Goal: Task Accomplishment & Management: Use online tool/utility

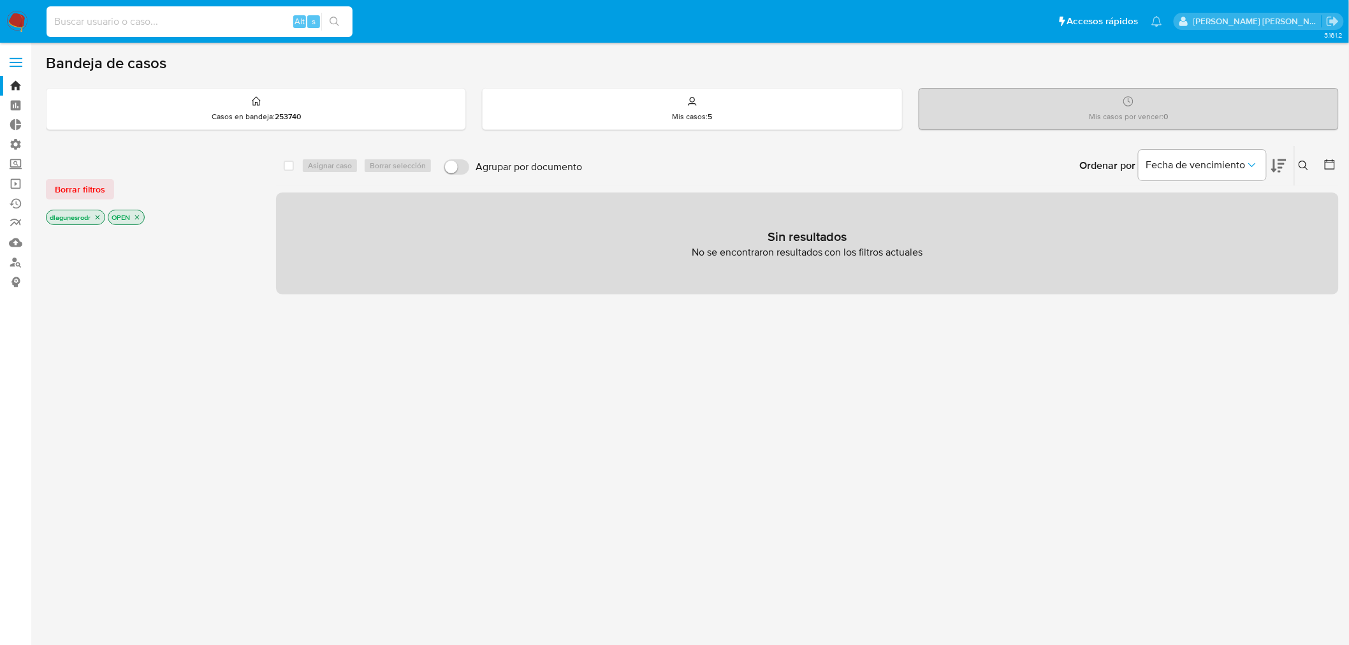
click at [163, 26] on input at bounding box center [200, 21] width 306 height 17
paste input "oM2V89TMsPS0QsTFubJcek21"
type input "oM2V89TMsPS0QsTFubJcek21"
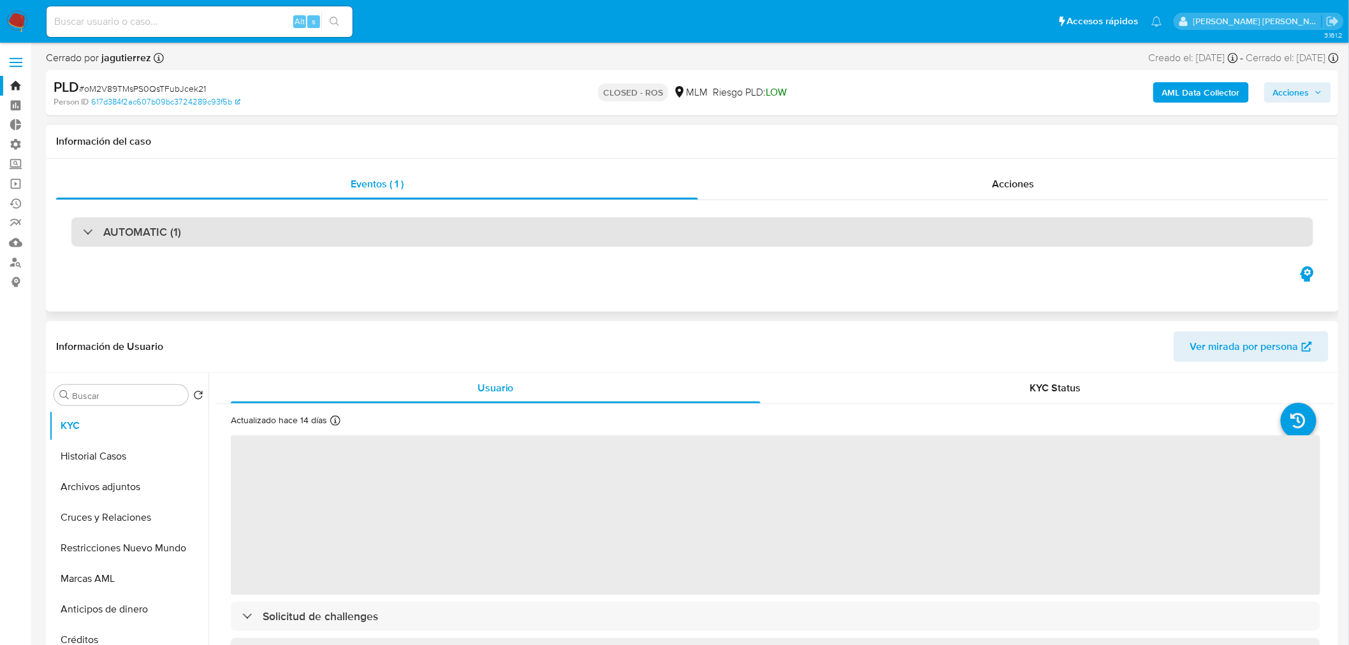
select select "10"
click at [136, 240] on div "AUTOMATIC (1)" at bounding box center [692, 231] width 1242 height 29
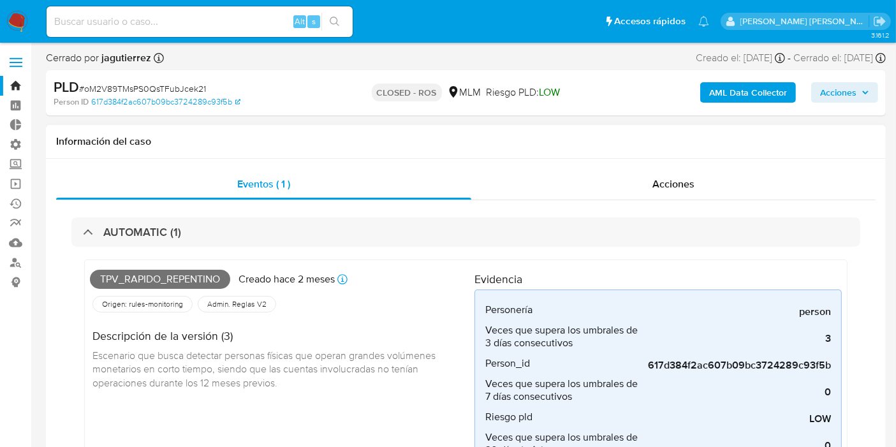
click at [331, 143] on h1 "Información del caso" at bounding box center [465, 141] width 819 height 13
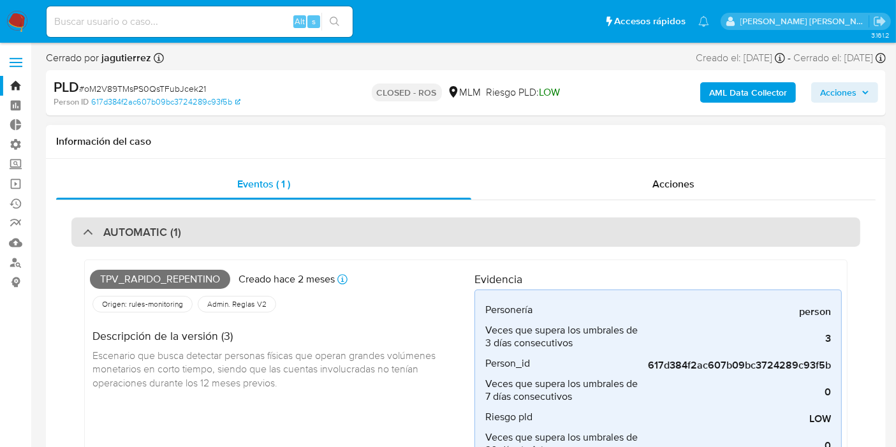
click at [91, 237] on div "AUTOMATIC (1)" at bounding box center [132, 232] width 98 height 14
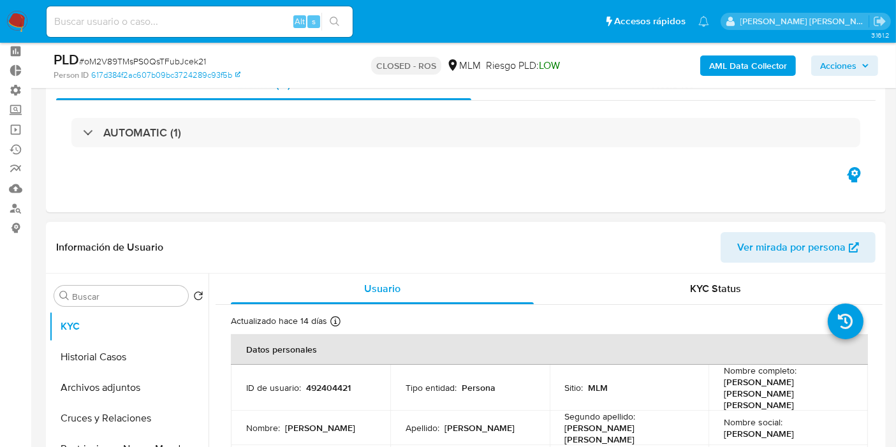
scroll to position [212, 0]
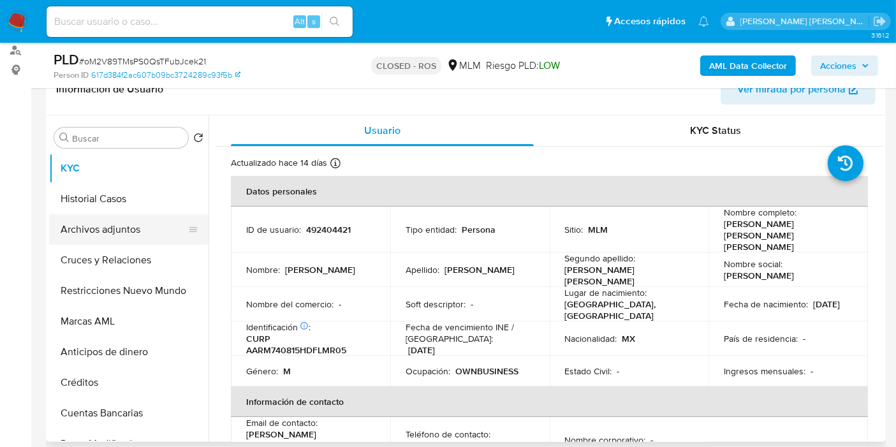
click at [96, 226] on button "Archivos adjuntos" at bounding box center [123, 229] width 149 height 31
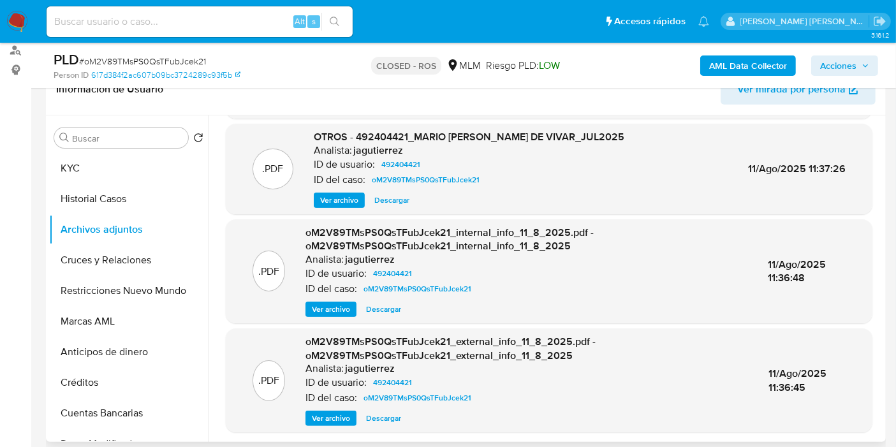
scroll to position [98, 0]
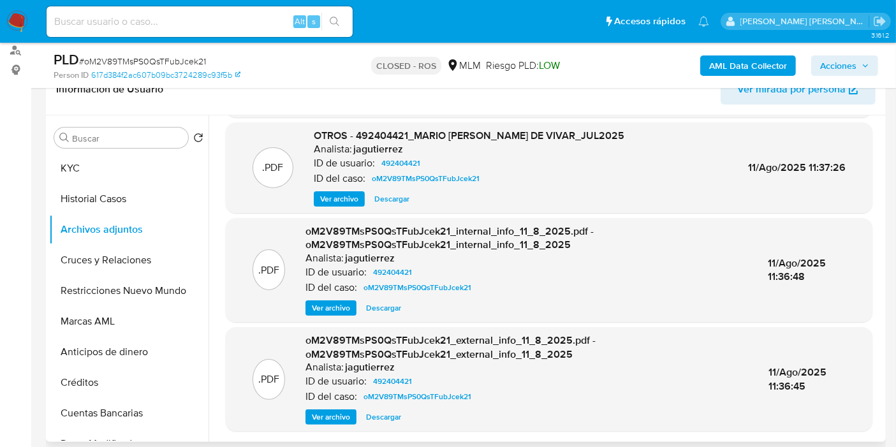
click at [330, 312] on span "Ver archivo" at bounding box center [331, 307] width 38 height 13
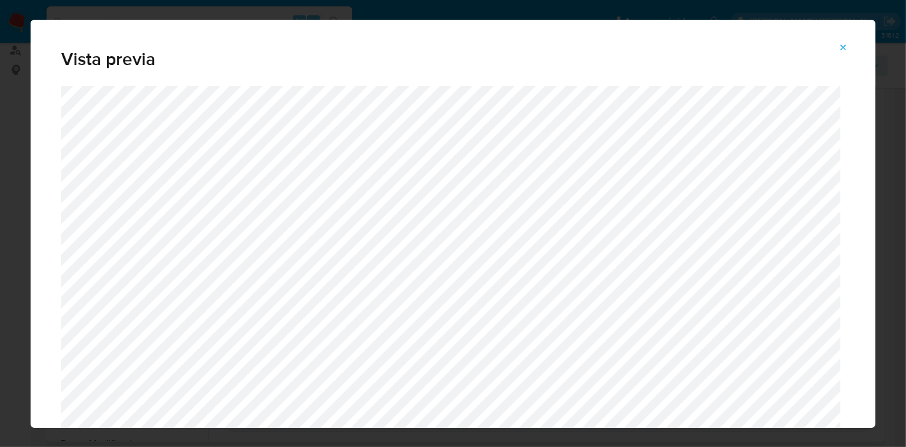
click at [839, 45] on icon "Attachment preview" at bounding box center [844, 48] width 10 height 10
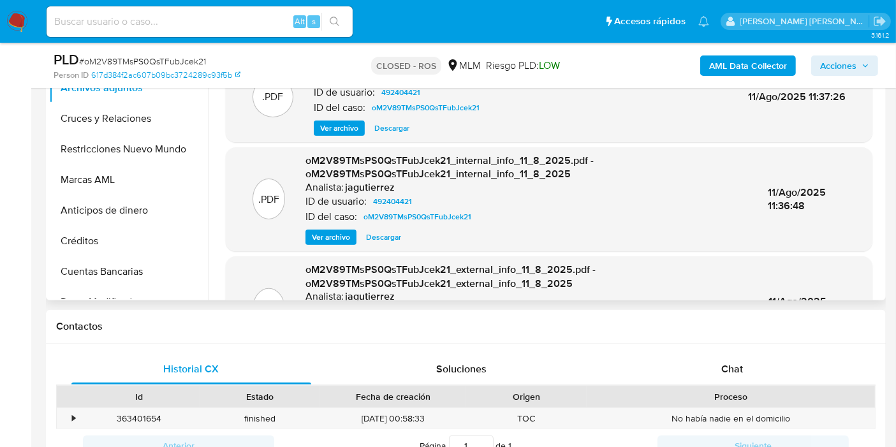
scroll to position [0, 0]
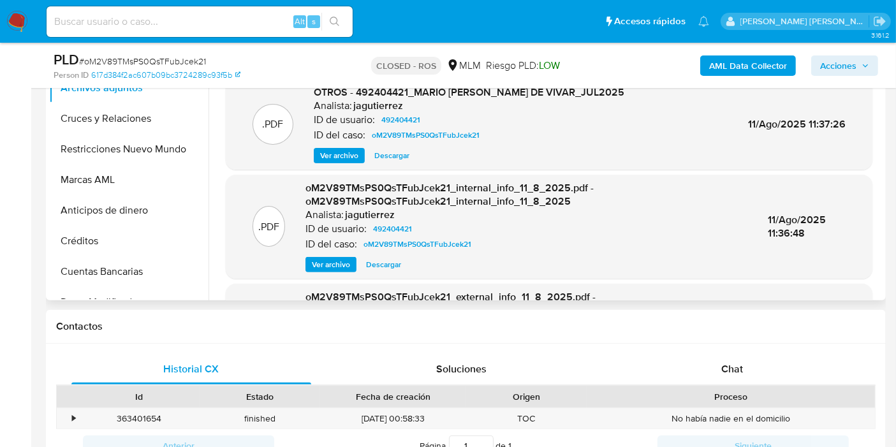
click at [372, 261] on span "Descargar" at bounding box center [383, 264] width 35 height 13
click at [386, 154] on span "Descargar" at bounding box center [391, 155] width 35 height 13
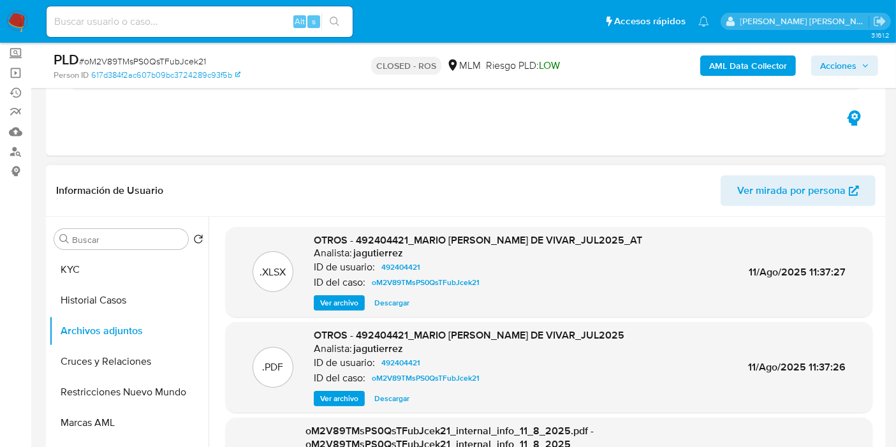
scroll to position [71, 0]
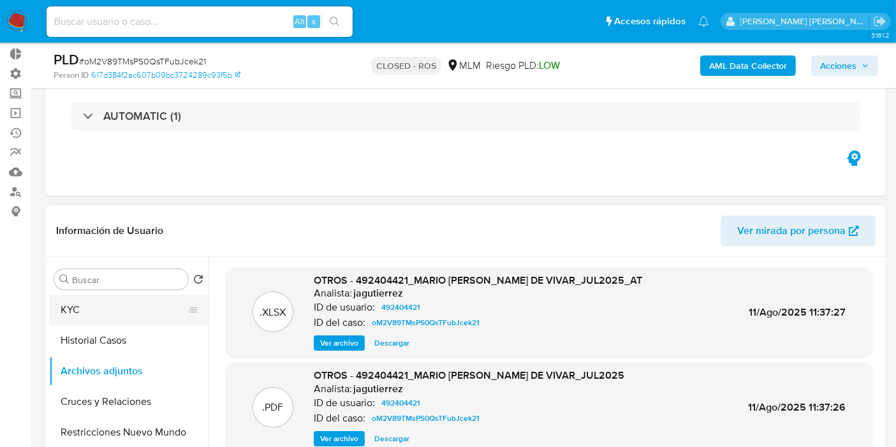
click at [99, 317] on button "KYC" at bounding box center [123, 309] width 149 height 31
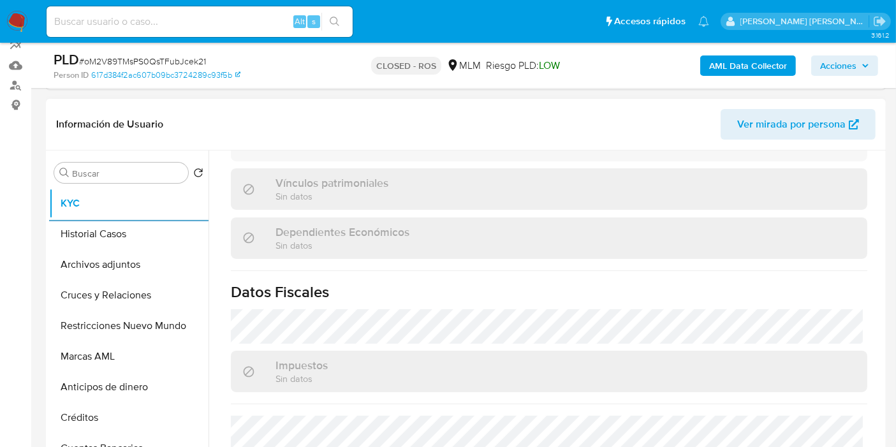
scroll to position [795, 0]
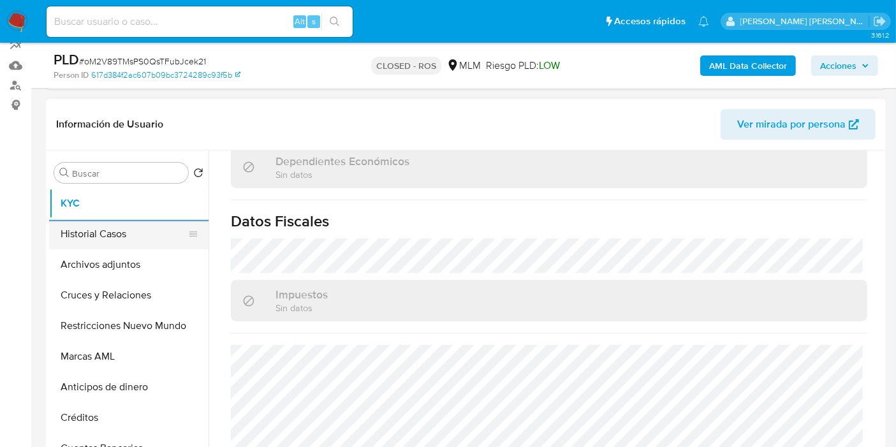
click at [93, 237] on button "Historial Casos" at bounding box center [123, 234] width 149 height 31
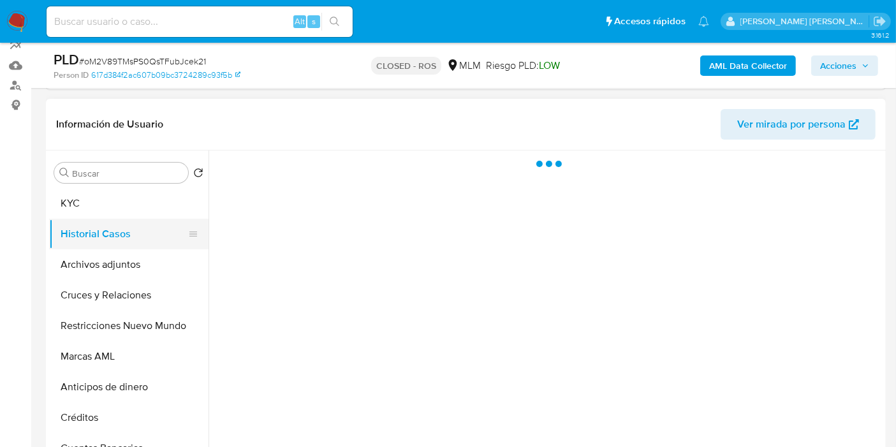
scroll to position [0, 0]
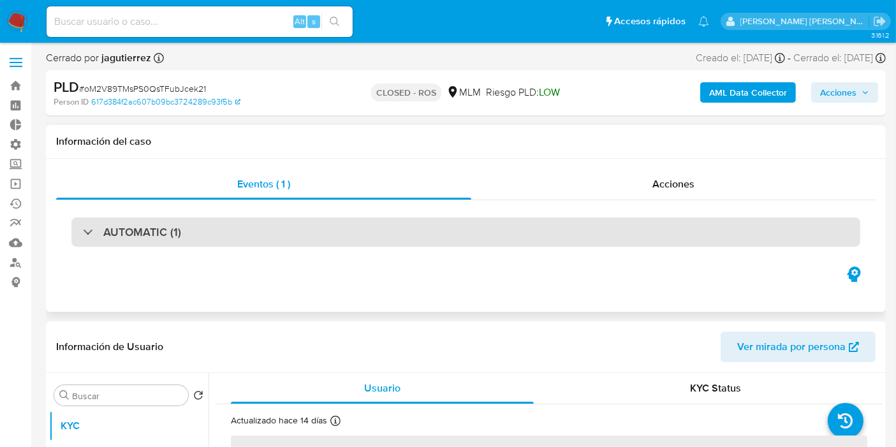
select select "10"
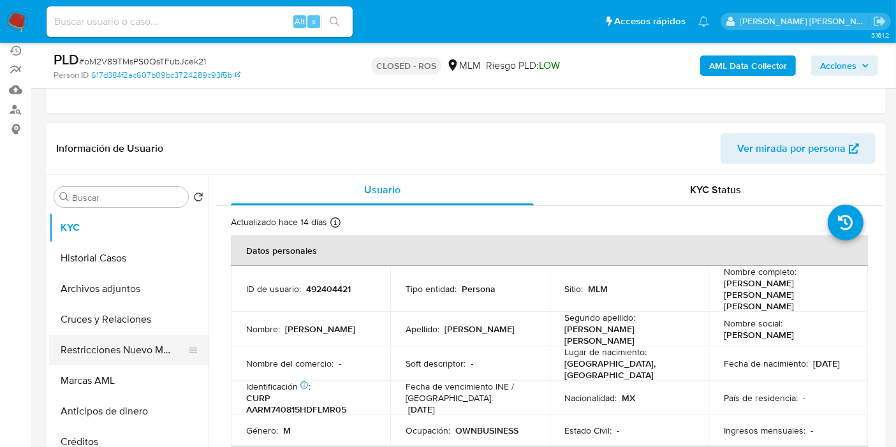
scroll to position [212, 0]
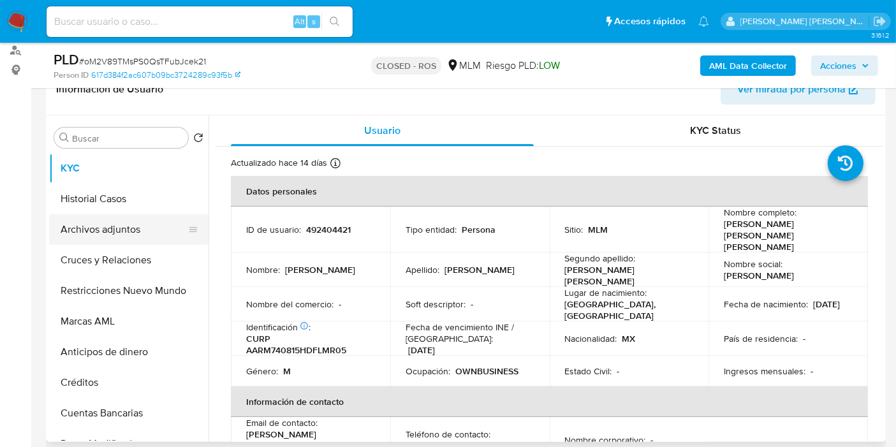
click at [109, 236] on button "Archivos adjuntos" at bounding box center [123, 229] width 149 height 31
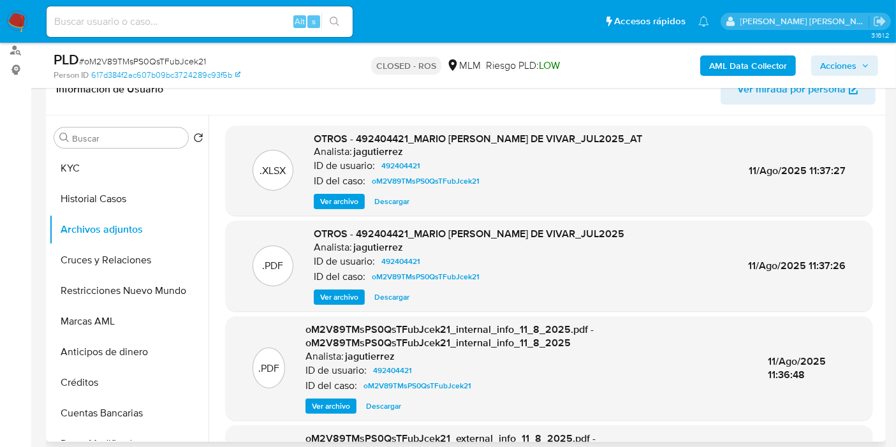
click at [388, 203] on span "Descargar" at bounding box center [391, 201] width 35 height 13
click at [151, 20] on input at bounding box center [200, 21] width 306 height 17
paste input "G55wwoBRo83sANK2xIoBwcqi"
type input "G55wwoBRo83sANK2xIoBwcqi"
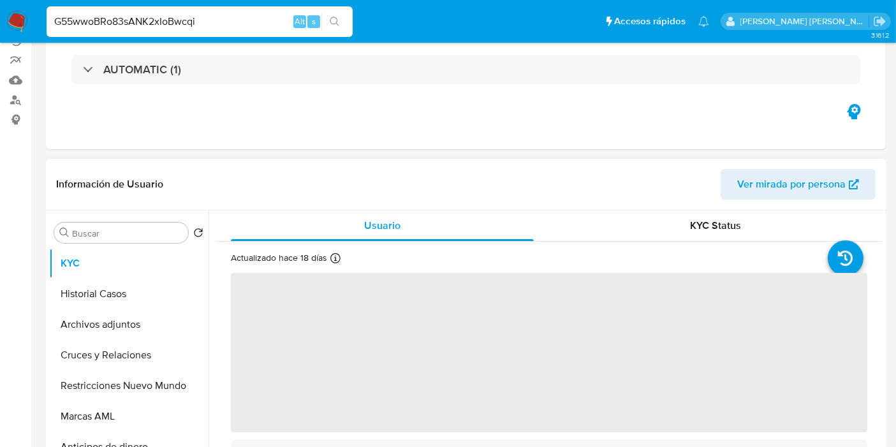
select select "10"
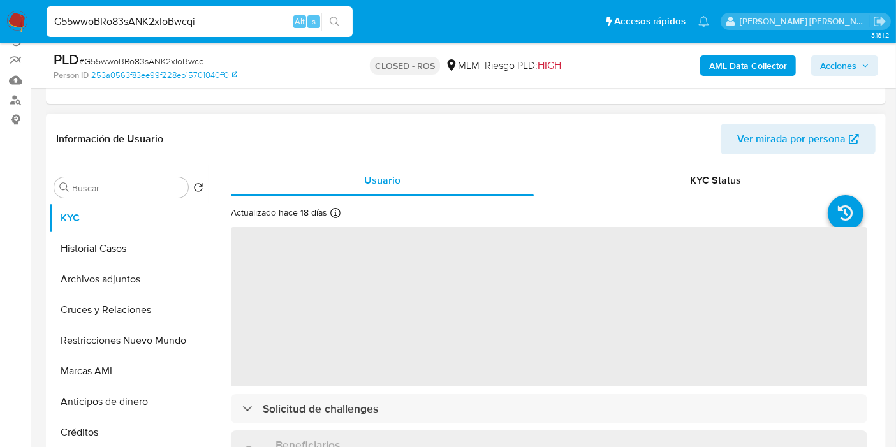
scroll to position [212, 0]
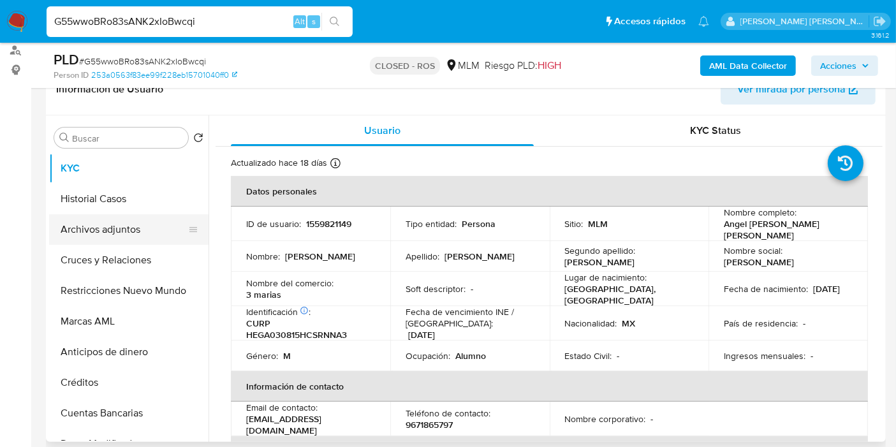
click at [120, 228] on button "Archivos adjuntos" at bounding box center [123, 229] width 149 height 31
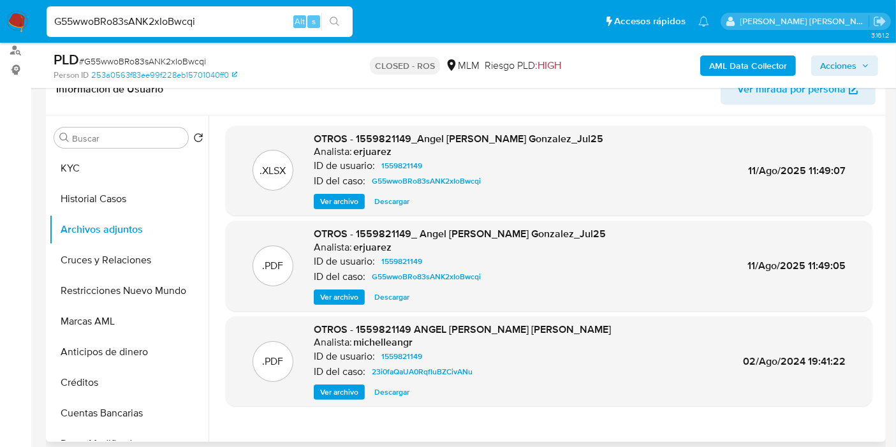
click at [330, 296] on span "Ver archivo" at bounding box center [339, 297] width 38 height 13
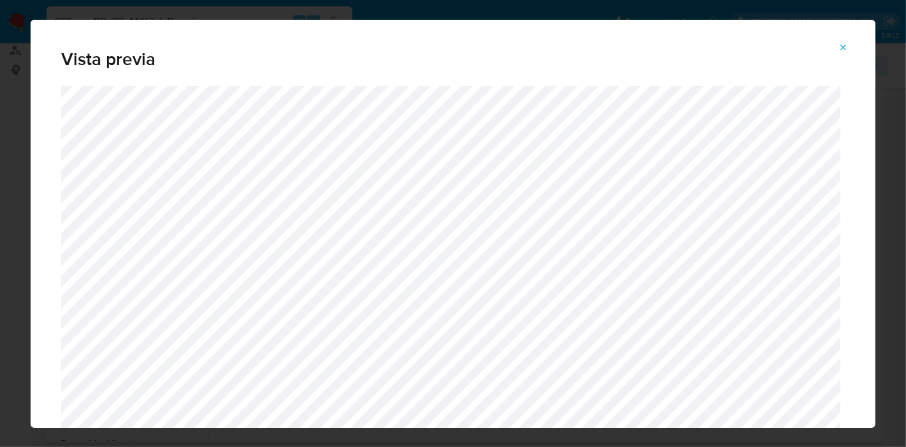
click at [846, 48] on icon "Attachment preview" at bounding box center [844, 48] width 10 height 10
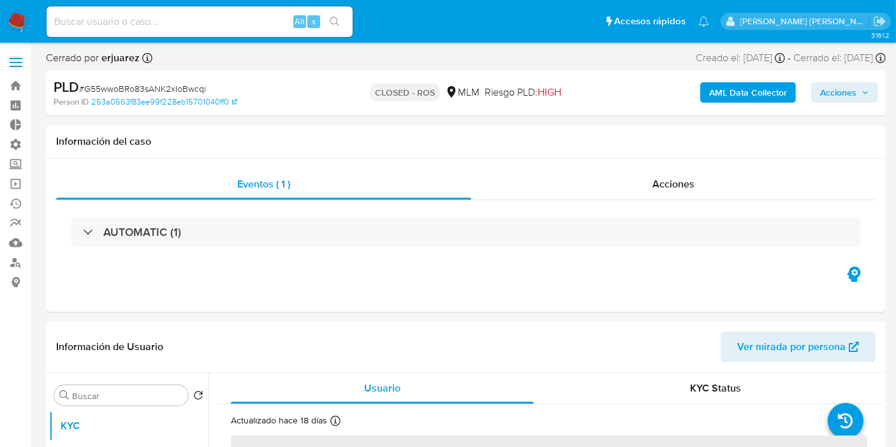
select select "10"
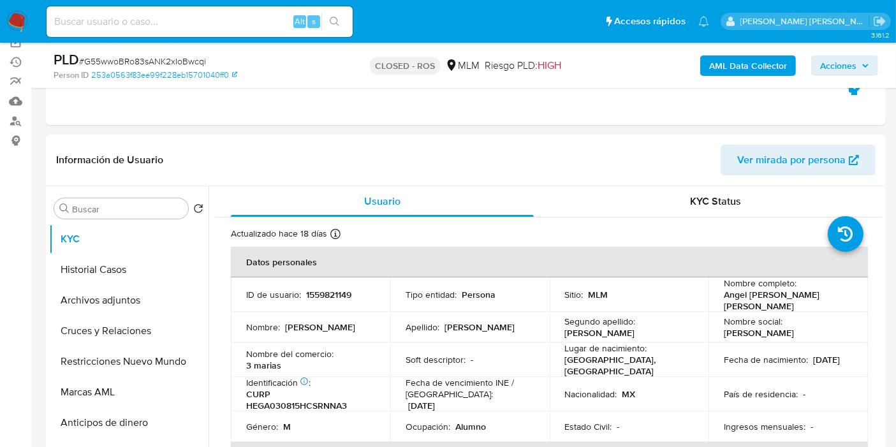
click at [772, 158] on span "Ver mirada por persona" at bounding box center [791, 160] width 108 height 31
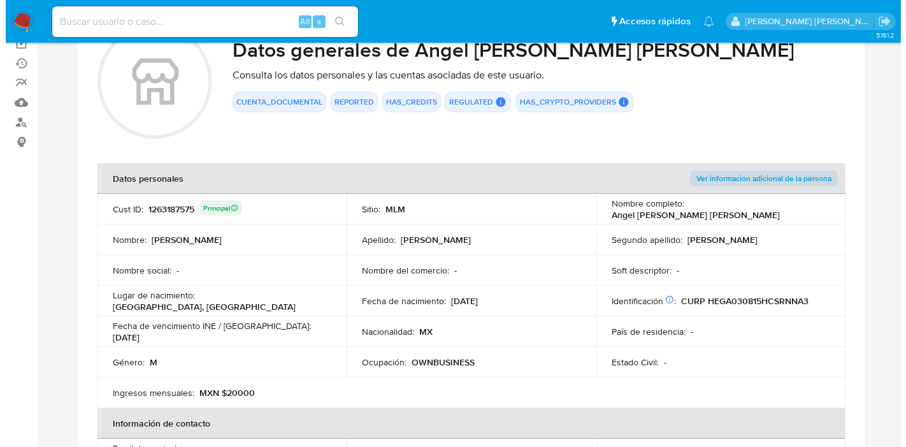
scroll to position [141, 0]
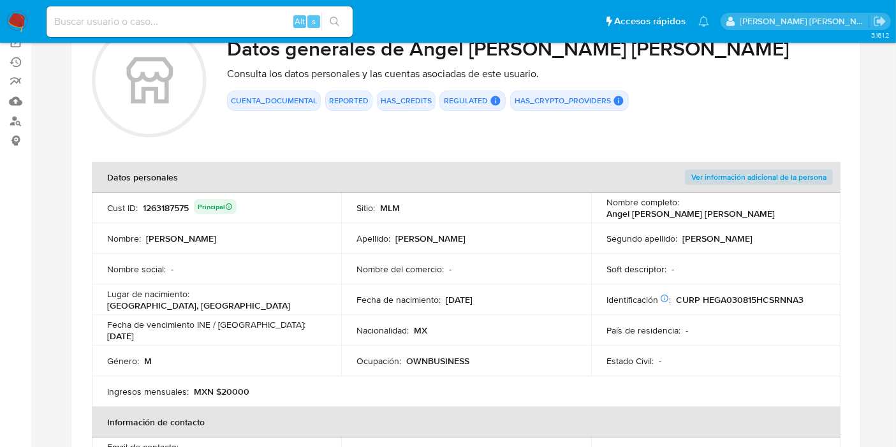
click at [732, 178] on span "Ver información adicional de la persona" at bounding box center [758, 177] width 135 height 13
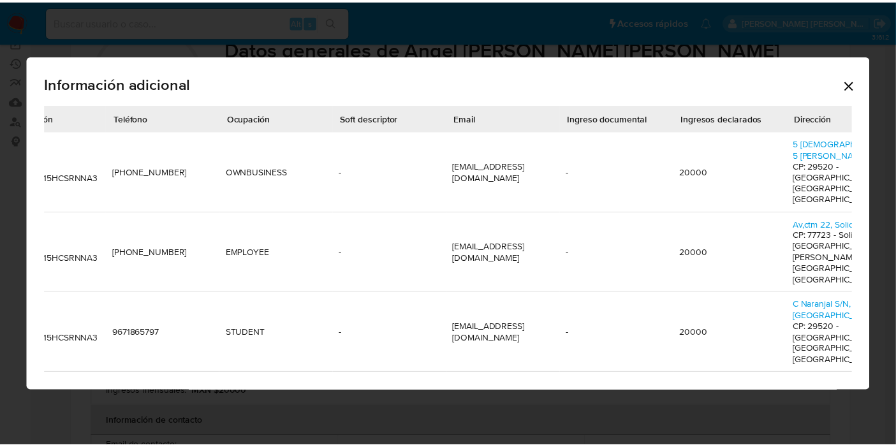
scroll to position [0, 0]
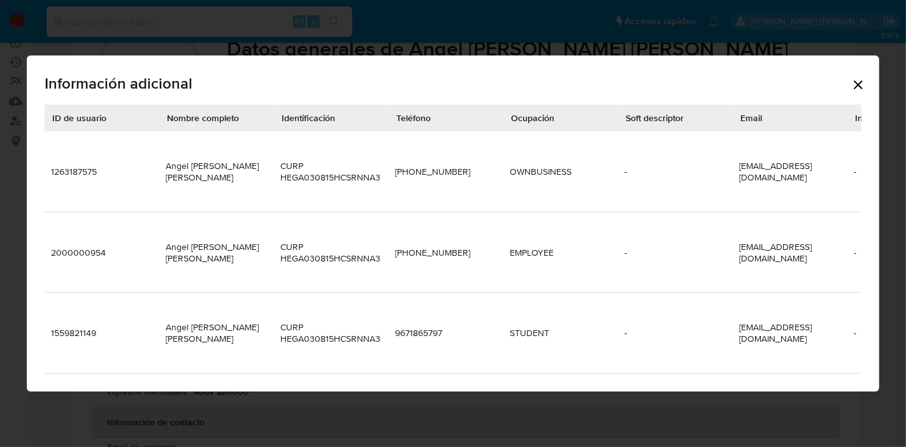
click at [860, 92] on icon "Cerrar" at bounding box center [858, 84] width 15 height 15
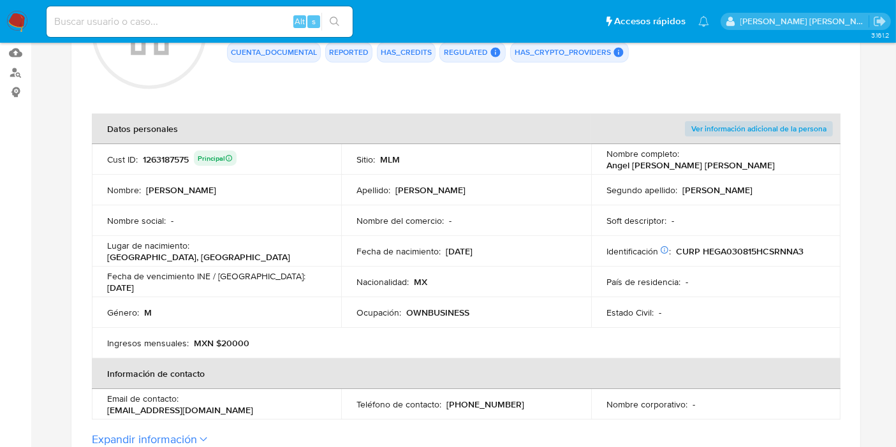
scroll to position [283, 0]
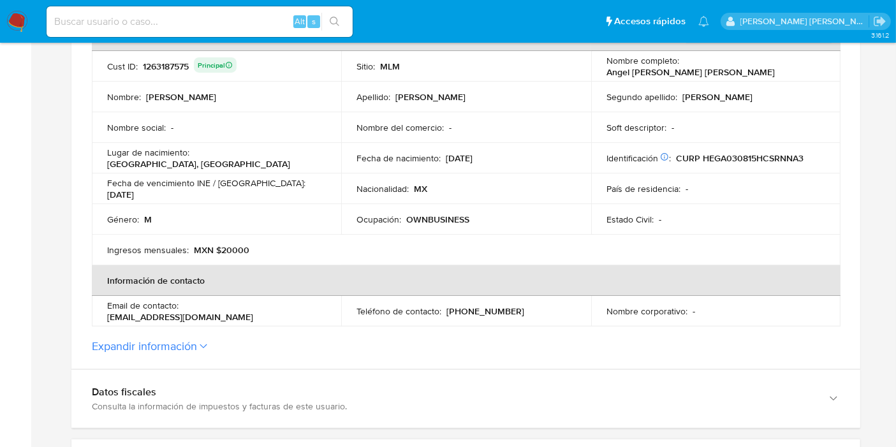
click at [122, 339] on button "Expandir información" at bounding box center [144, 346] width 105 height 14
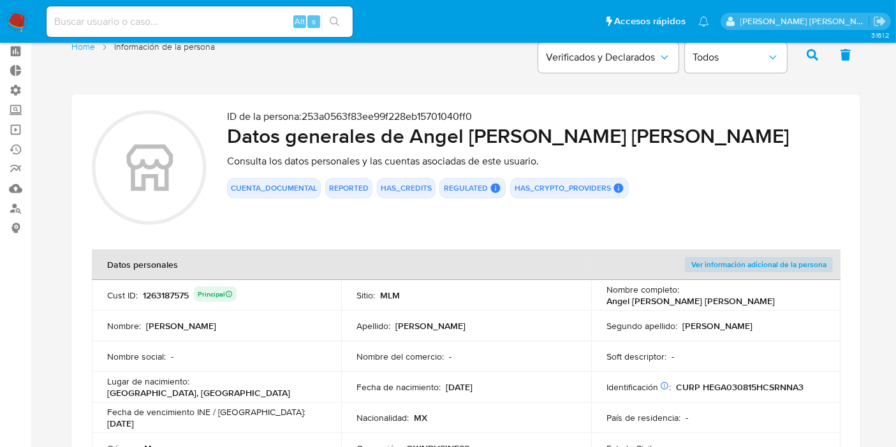
scroll to position [0, 0]
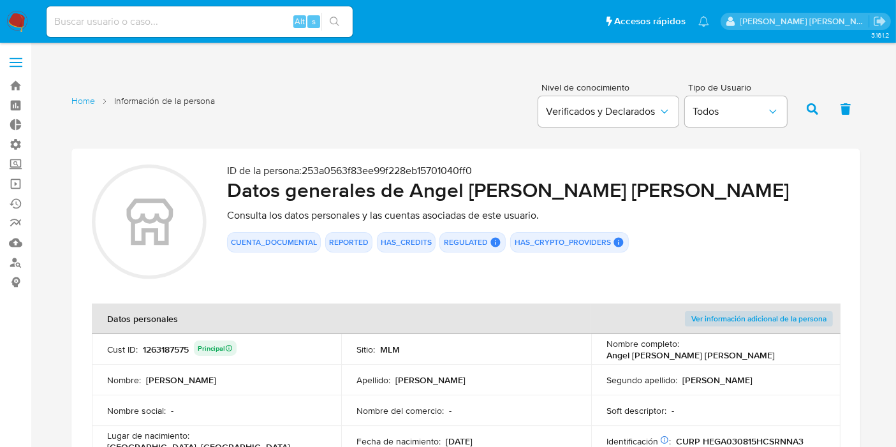
click at [20, 68] on label at bounding box center [16, 62] width 32 height 27
click at [0, 0] on input "checkbox" at bounding box center [0, 0] width 0 height 0
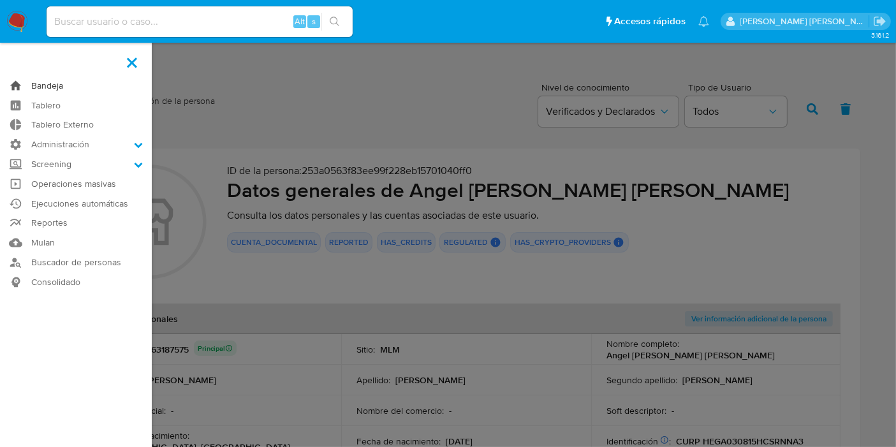
click at [55, 90] on link "Bandeja" at bounding box center [76, 86] width 152 height 20
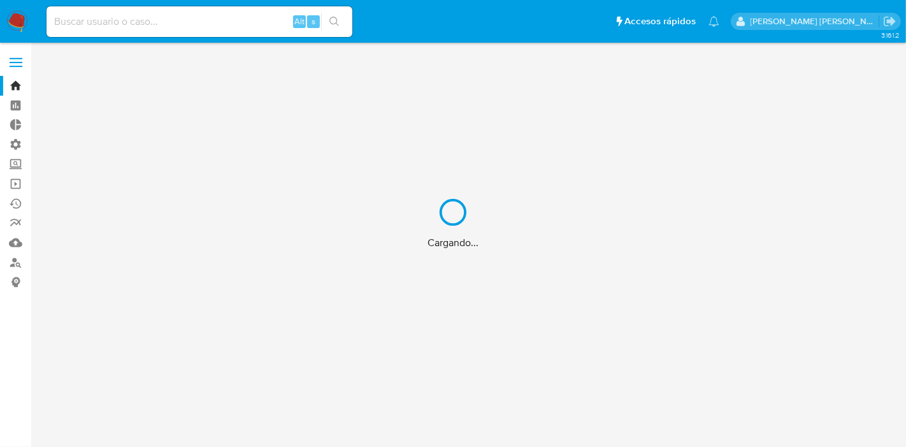
click at [174, 26] on div "Cargando..." at bounding box center [453, 223] width 906 height 447
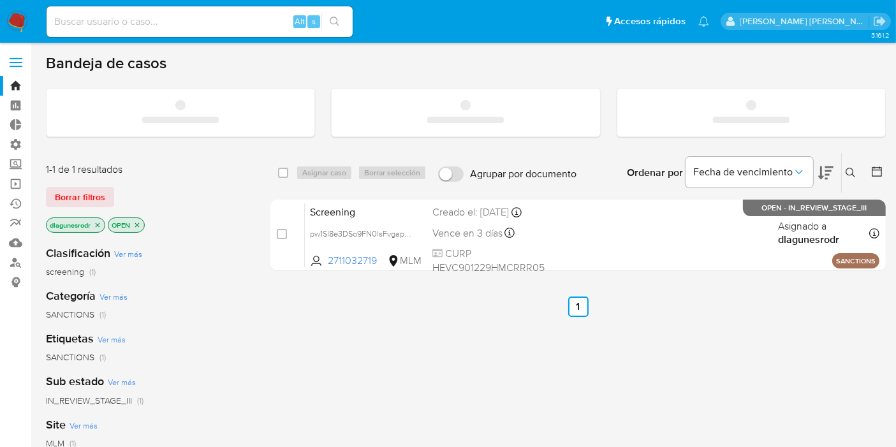
click at [99, 22] on input at bounding box center [200, 21] width 306 height 17
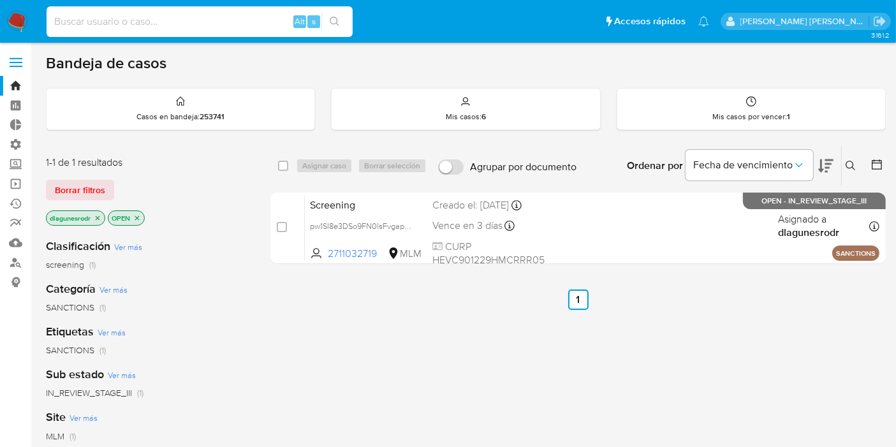
paste input "686190547"
type input "686190547"
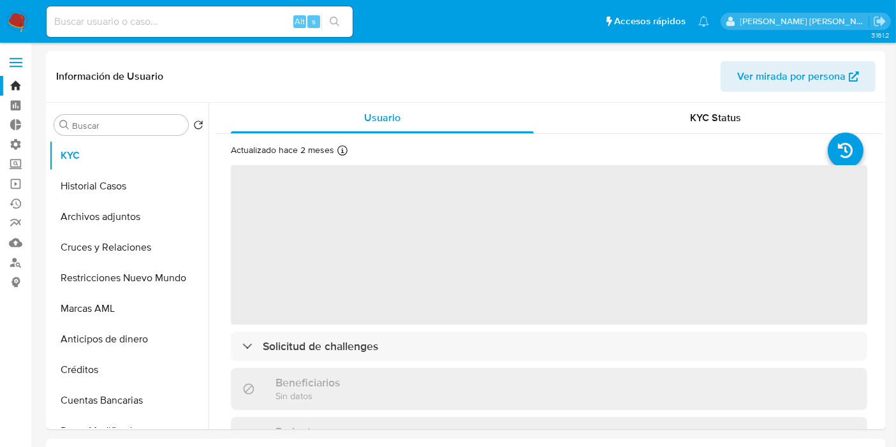
select select "10"
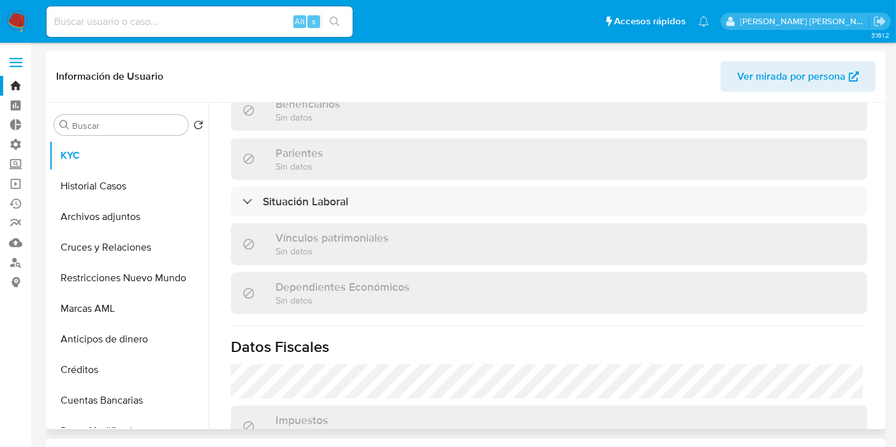
scroll to position [808, 0]
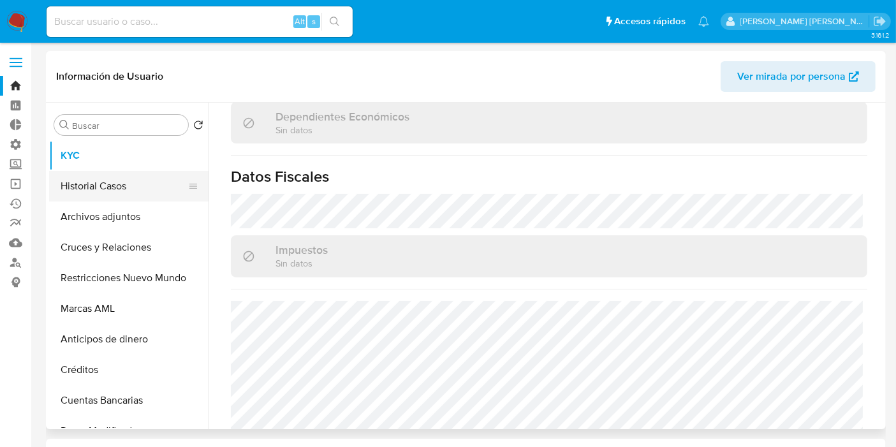
click at [99, 185] on button "Historial Casos" at bounding box center [123, 186] width 149 height 31
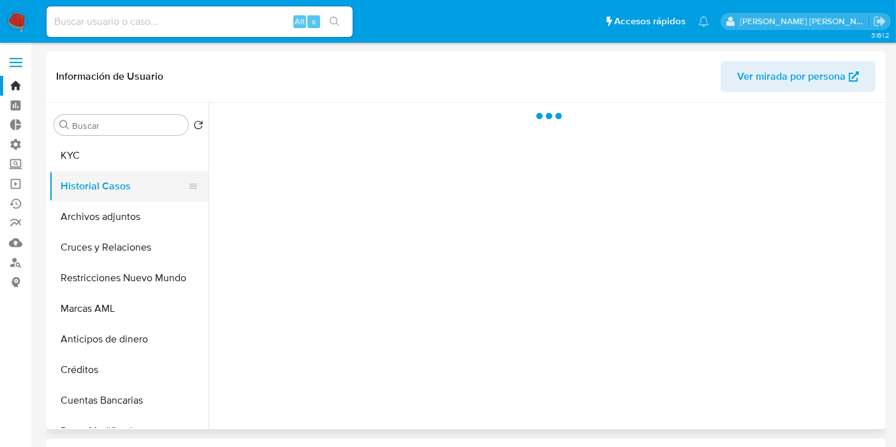
scroll to position [0, 0]
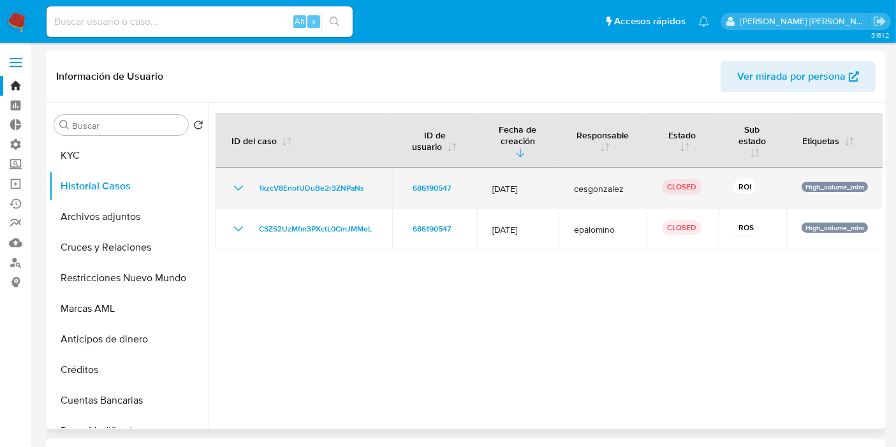
click at [240, 186] on icon "Mostrar/Ocultar" at bounding box center [238, 187] width 15 height 15
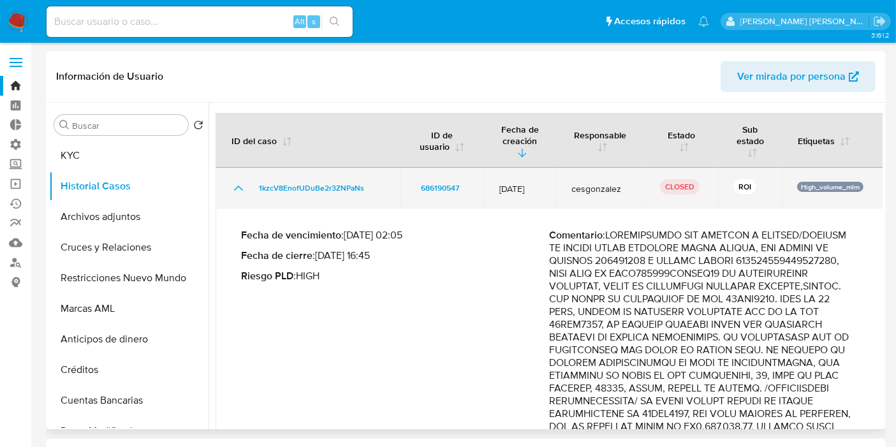
click at [236, 190] on icon "Mostrar/Ocultar" at bounding box center [238, 187] width 15 height 15
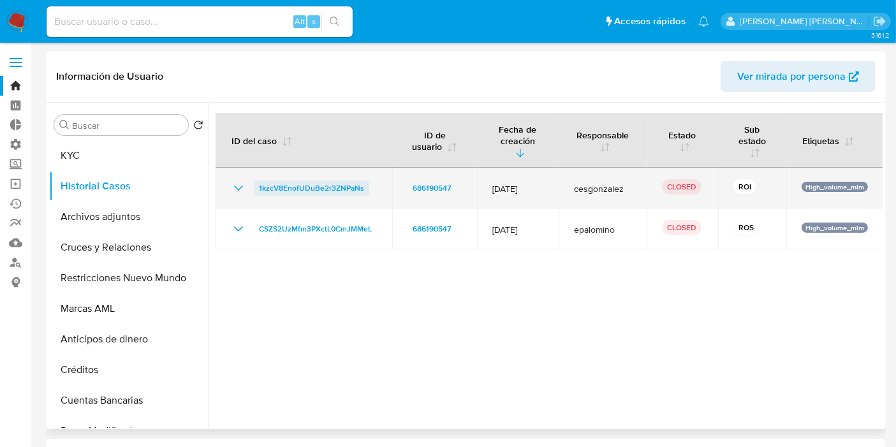
click at [300, 190] on span "1kzcV8EnofUDuBe2r3ZNPaNs" at bounding box center [311, 187] width 105 height 15
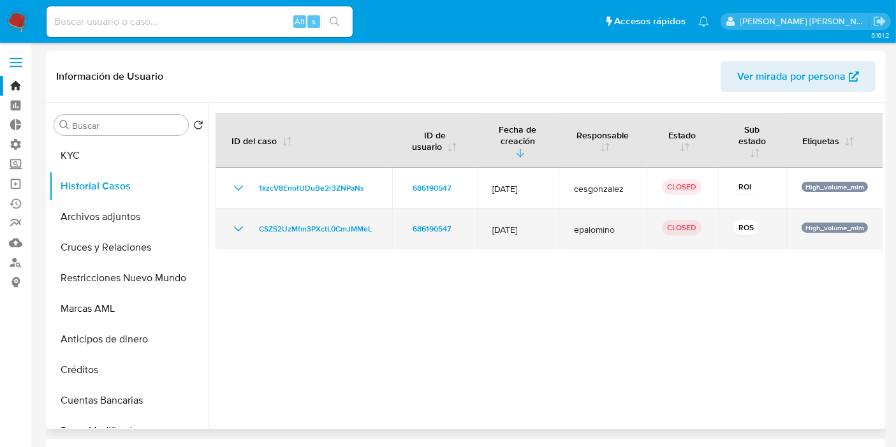
click at [238, 227] on icon "Mostrar/Ocultar" at bounding box center [238, 228] width 15 height 15
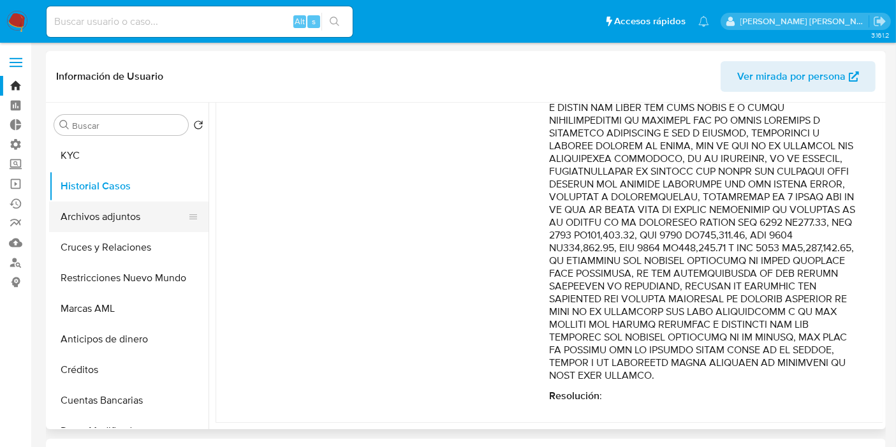
click at [99, 214] on button "Archivos adjuntos" at bounding box center [123, 216] width 149 height 31
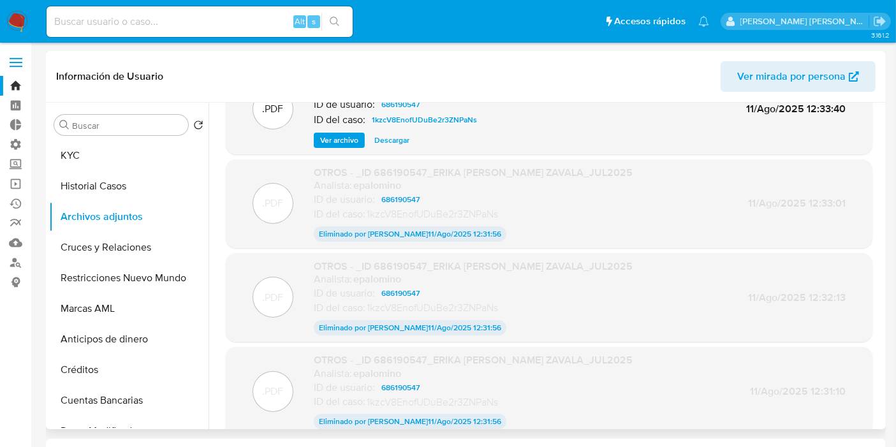
scroll to position [102, 0]
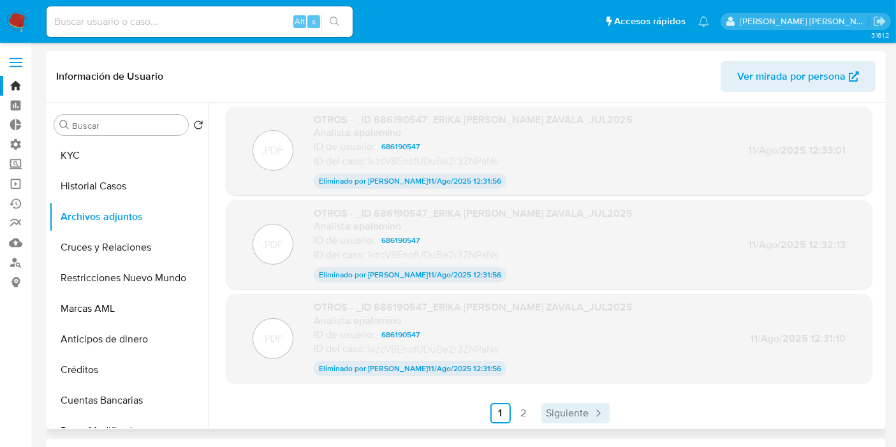
click at [572, 410] on span "Siguiente" at bounding box center [567, 413] width 43 height 10
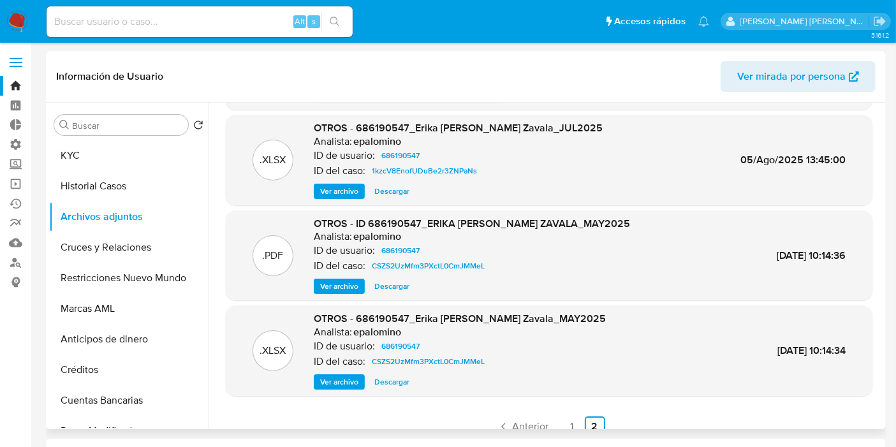
scroll to position [105, 0]
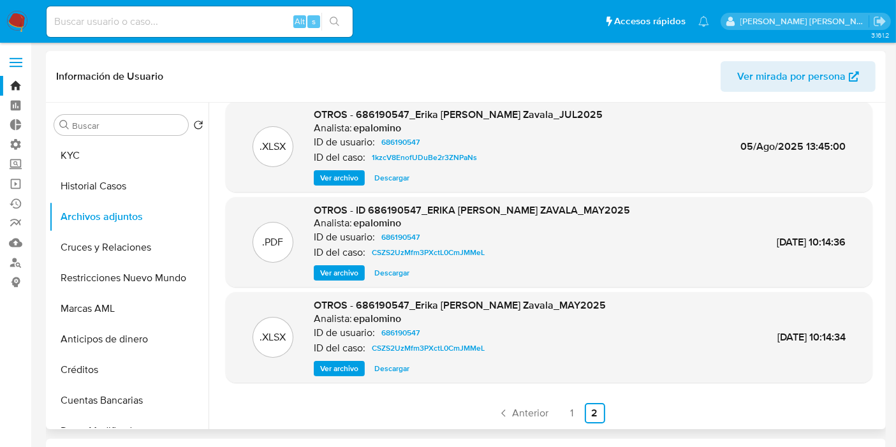
click at [345, 272] on span "Ver archivo" at bounding box center [339, 272] width 38 height 13
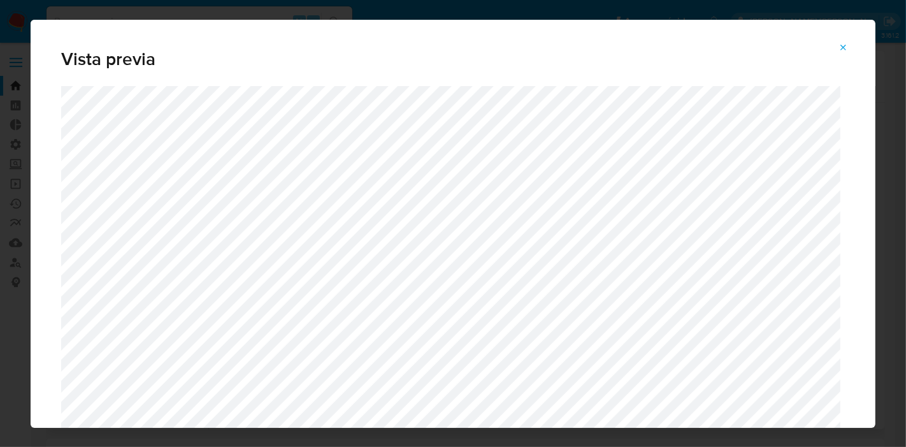
click at [846, 50] on icon "Attachment preview" at bounding box center [844, 48] width 6 height 6
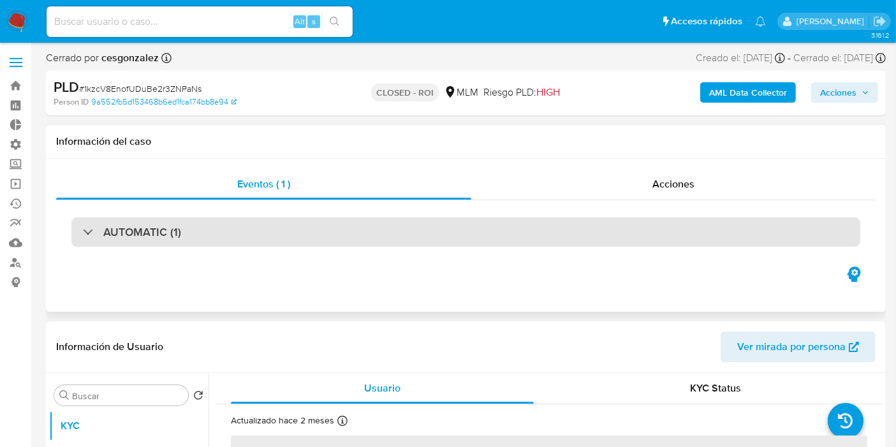
select select "10"
click at [83, 231] on div at bounding box center [83, 231] width 0 height 0
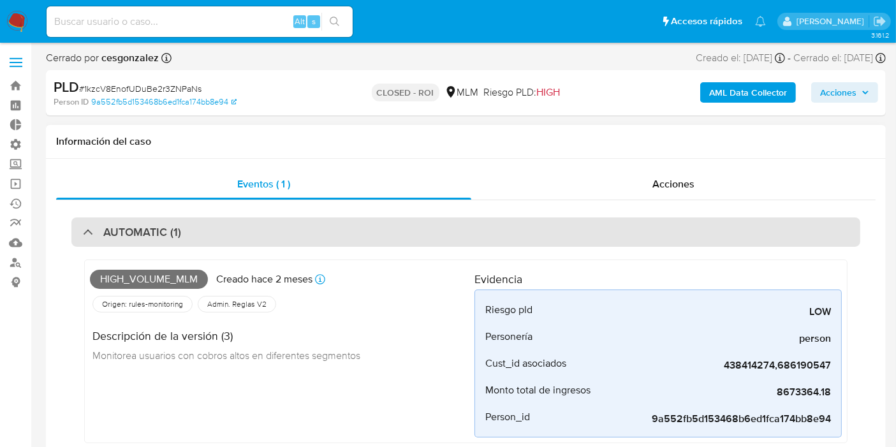
click at [83, 231] on div at bounding box center [83, 231] width 0 height 0
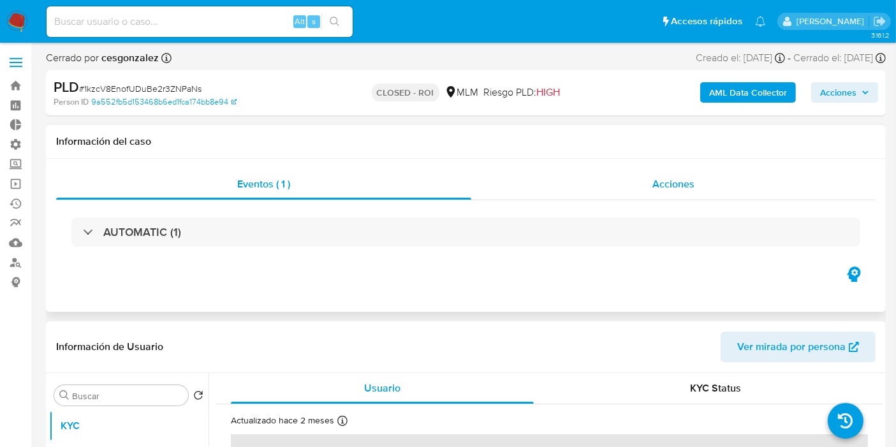
click at [683, 183] on span "Acciones" at bounding box center [673, 184] width 42 height 15
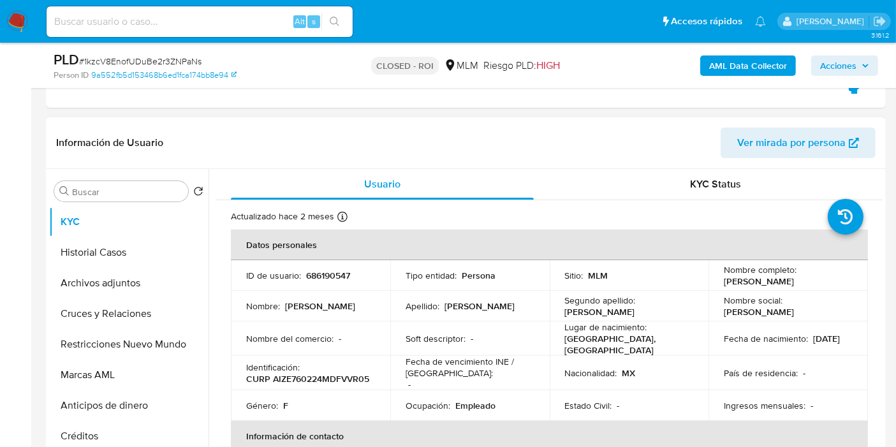
scroll to position [354, 0]
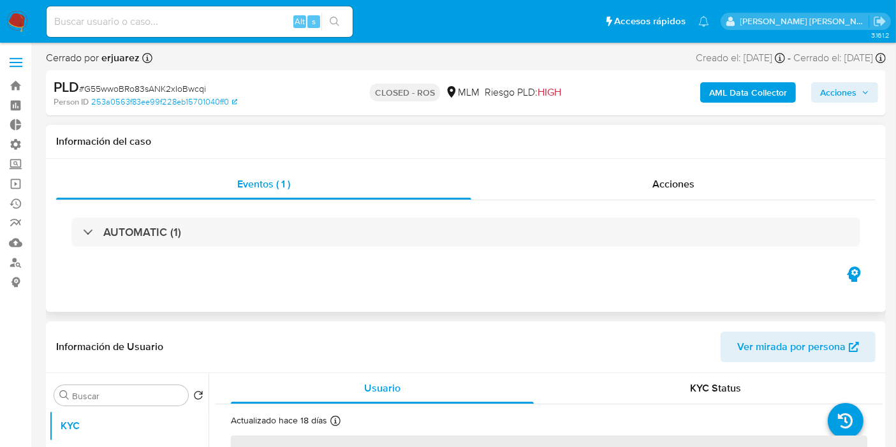
select select "10"
click at [165, 29] on input at bounding box center [200, 21] width 306 height 17
paste input "AlcbjkwicKLHO8JmRSgehbqh"
type input "AlcbjkwicKLHO8JmRSgehbqh"
select select "10"
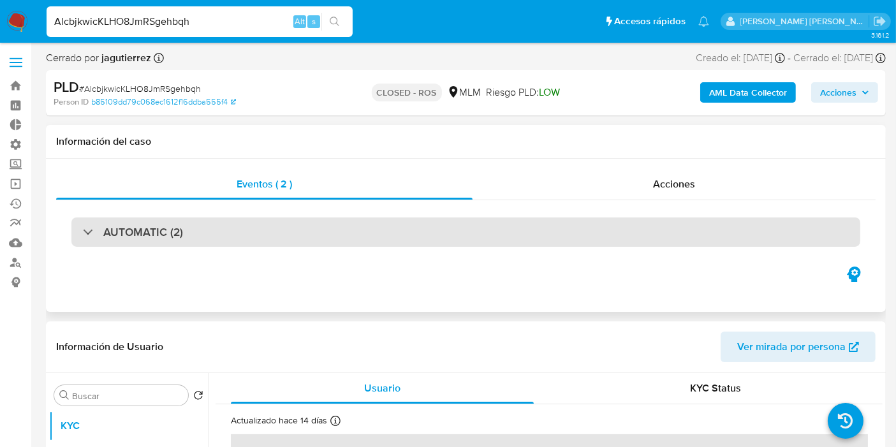
click at [98, 233] on div "AUTOMATIC (2)" at bounding box center [133, 232] width 100 height 14
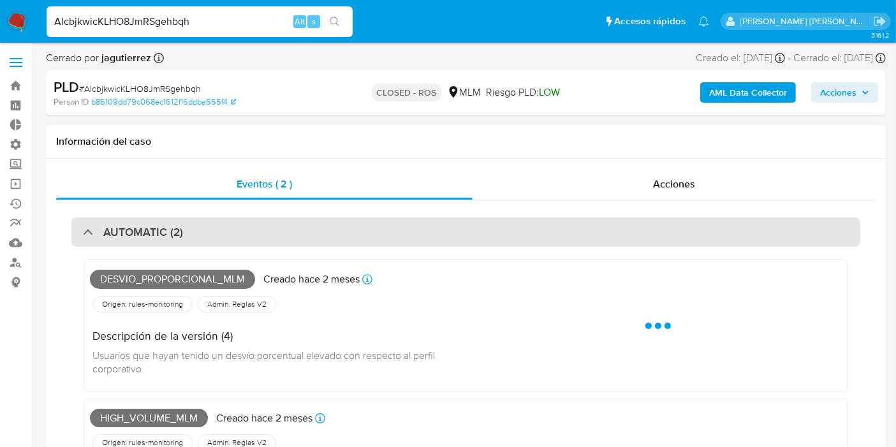
click at [98, 232] on div "AUTOMATIC (2)" at bounding box center [133, 232] width 100 height 14
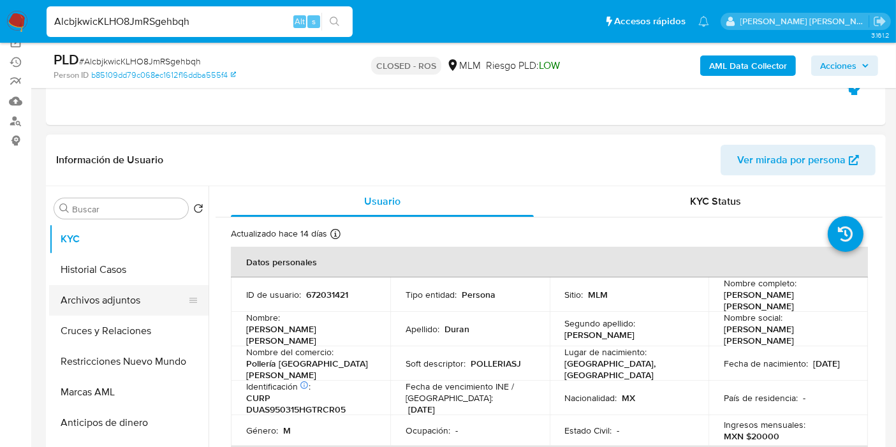
click at [113, 296] on button "Archivos adjuntos" at bounding box center [123, 300] width 149 height 31
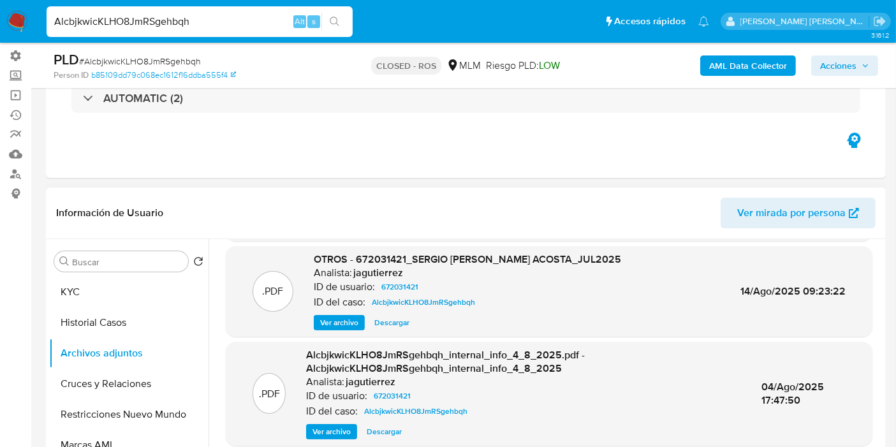
scroll to position [71, 0]
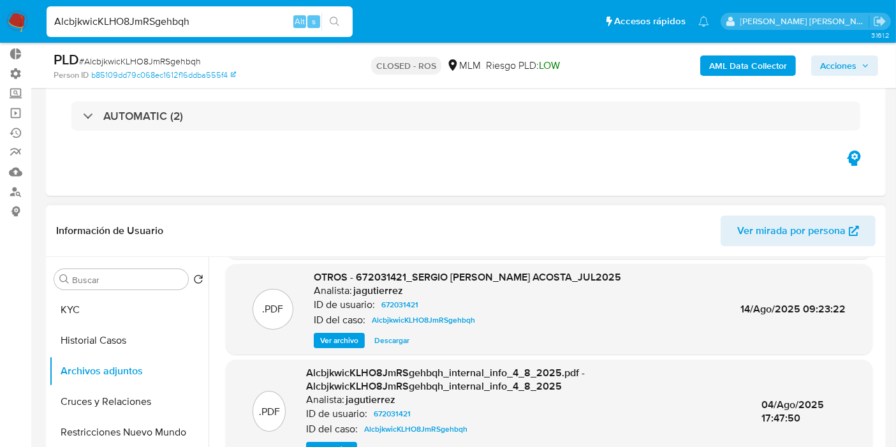
click at [386, 340] on span "Descargar" at bounding box center [391, 340] width 35 height 13
click at [71, 310] on button "KYC" at bounding box center [123, 309] width 149 height 31
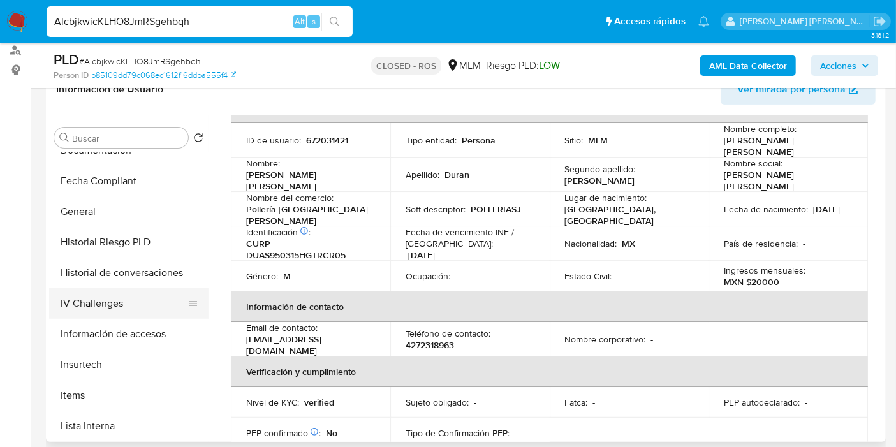
scroll to position [424, 0]
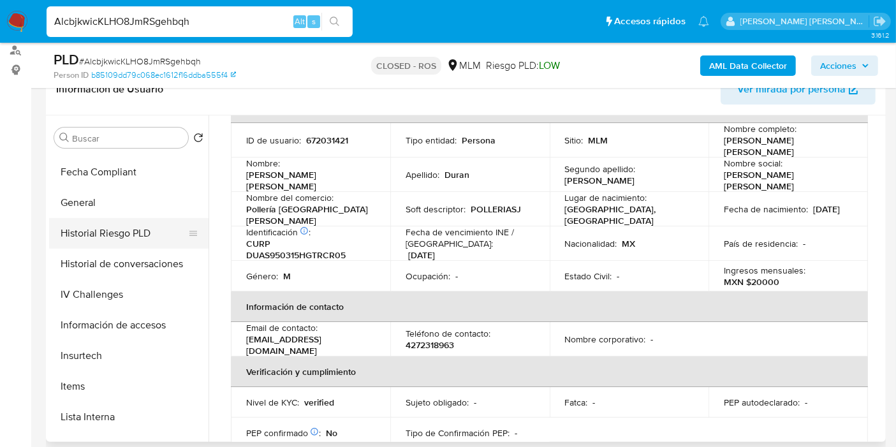
click at [115, 226] on button "Historial Riesgo PLD" at bounding box center [123, 233] width 149 height 31
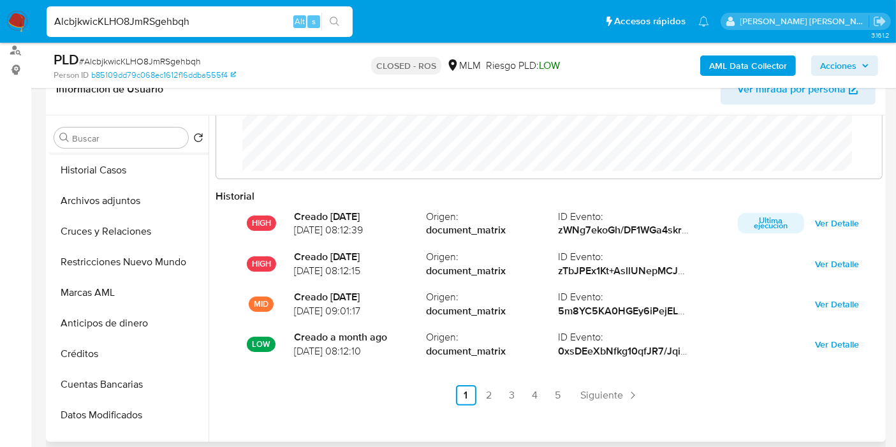
scroll to position [0, 0]
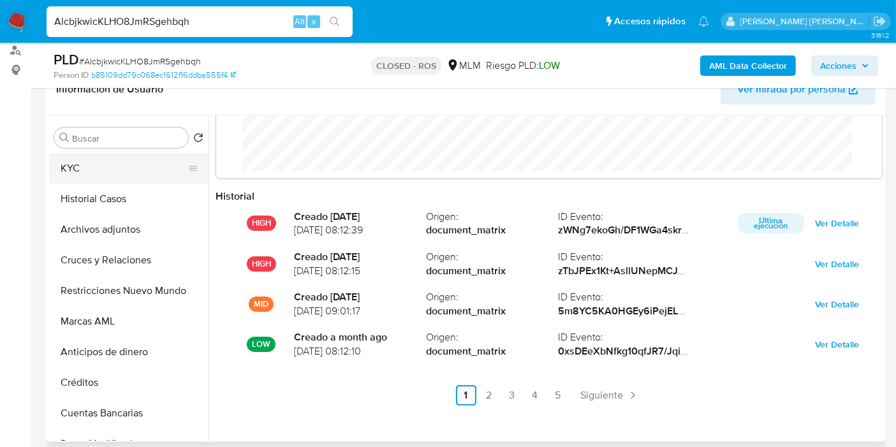
click at [80, 157] on button "KYC" at bounding box center [123, 168] width 149 height 31
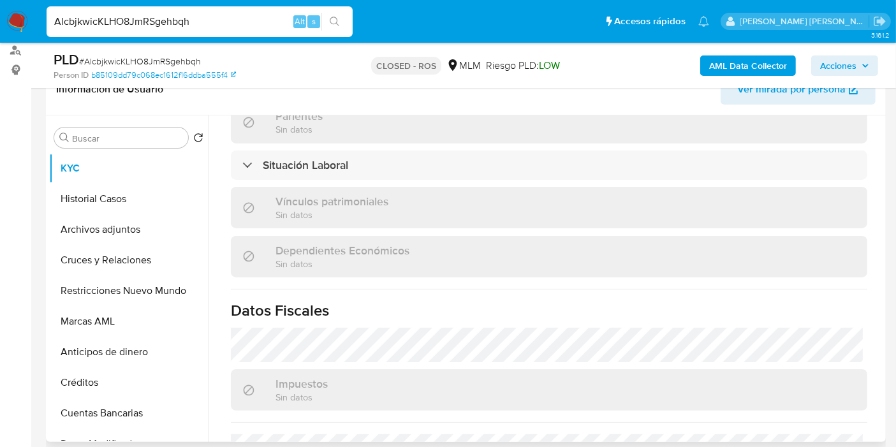
scroll to position [792, 0]
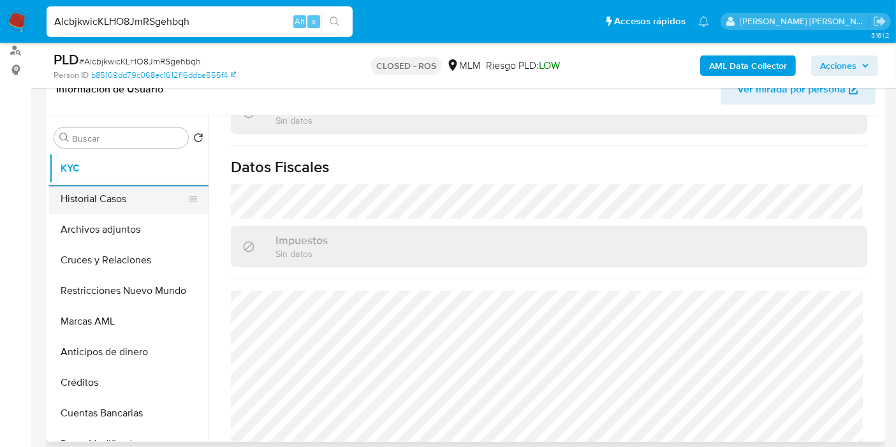
click at [98, 210] on button "Historial Casos" at bounding box center [123, 199] width 149 height 31
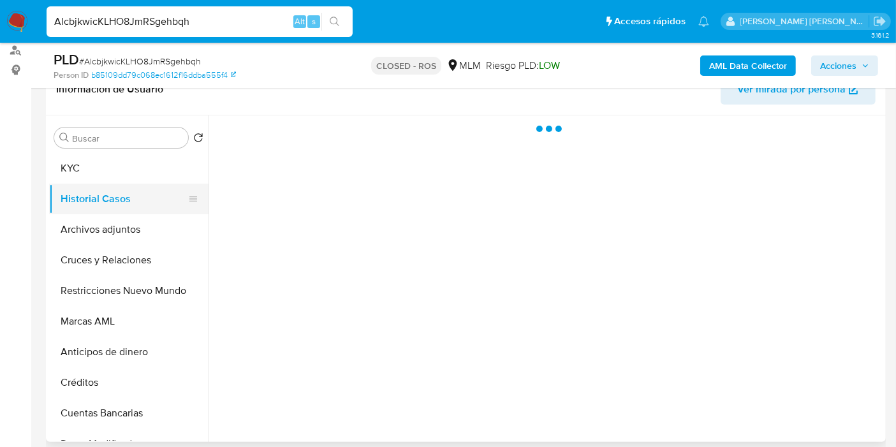
scroll to position [0, 0]
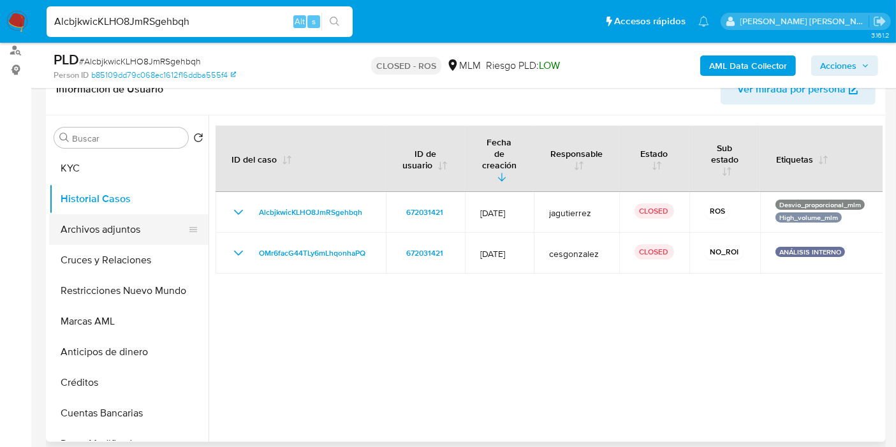
click at [103, 233] on button "Archivos adjuntos" at bounding box center [123, 229] width 149 height 31
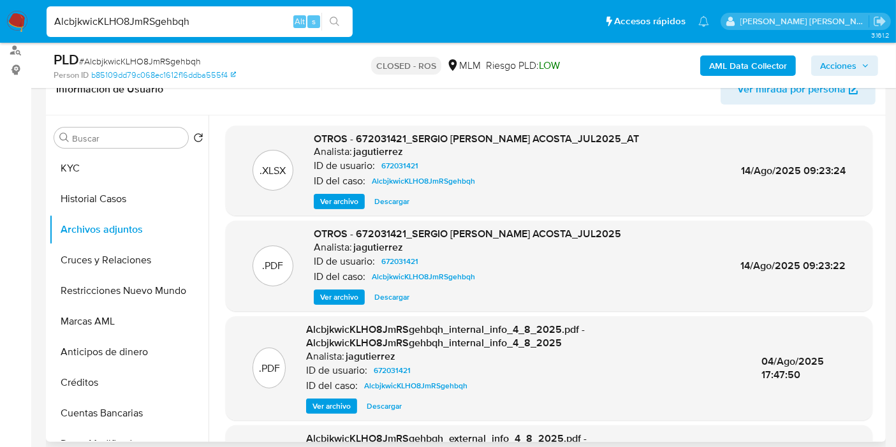
click at [391, 198] on span "Descargar" at bounding box center [391, 201] width 35 height 13
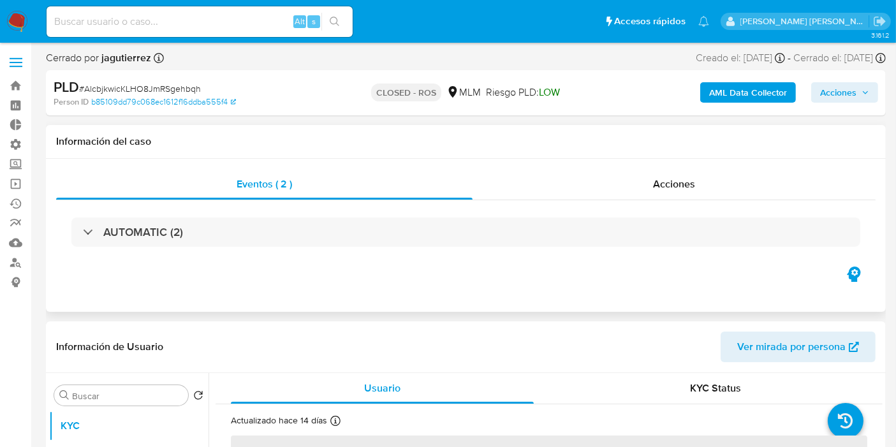
select select "10"
